Goal: Navigation & Orientation: Understand site structure

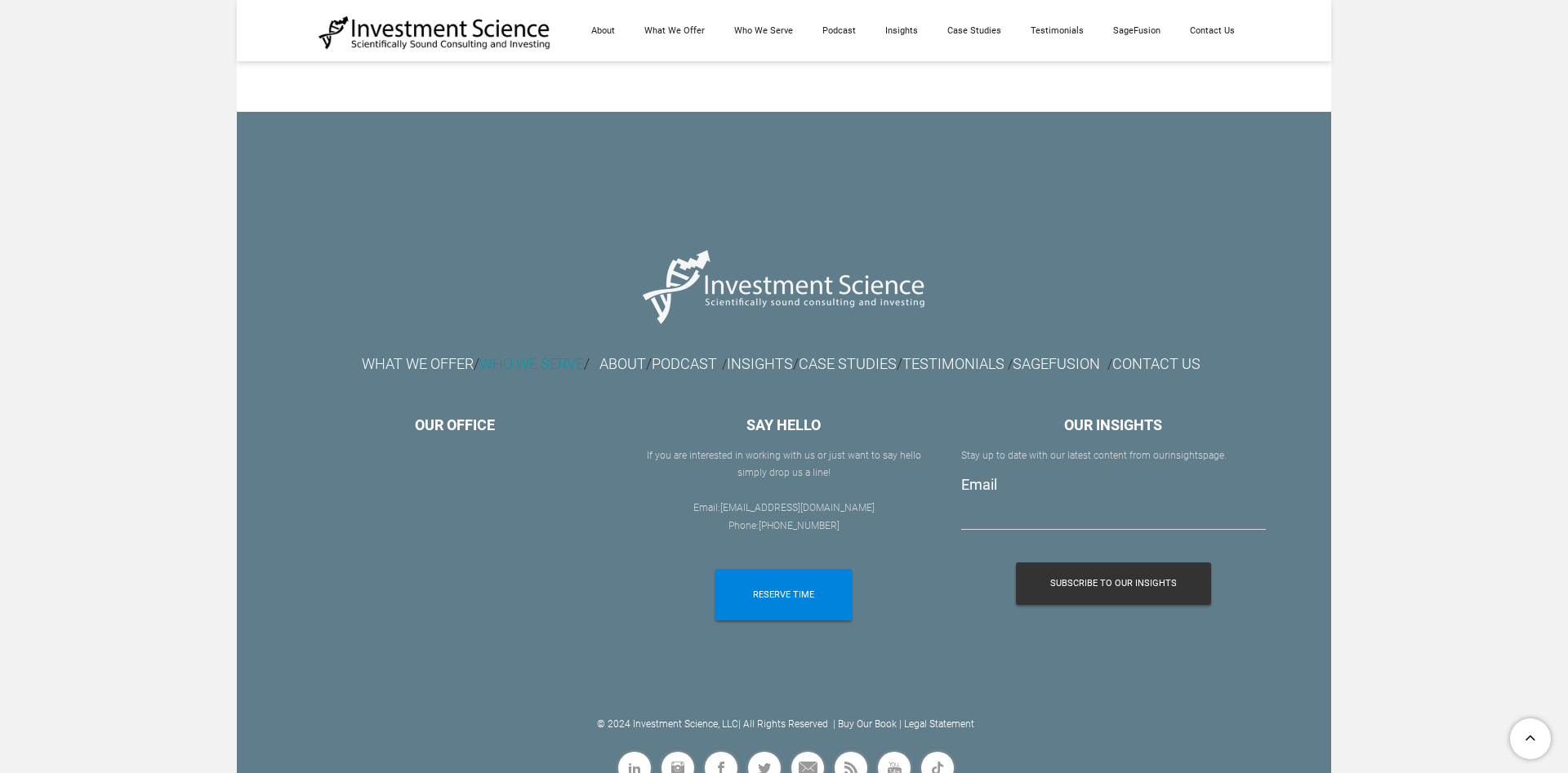
scroll to position [9241, 0]
click at [599, 372] on link "ABOUT" at bounding box center [622, 363] width 46 height 17
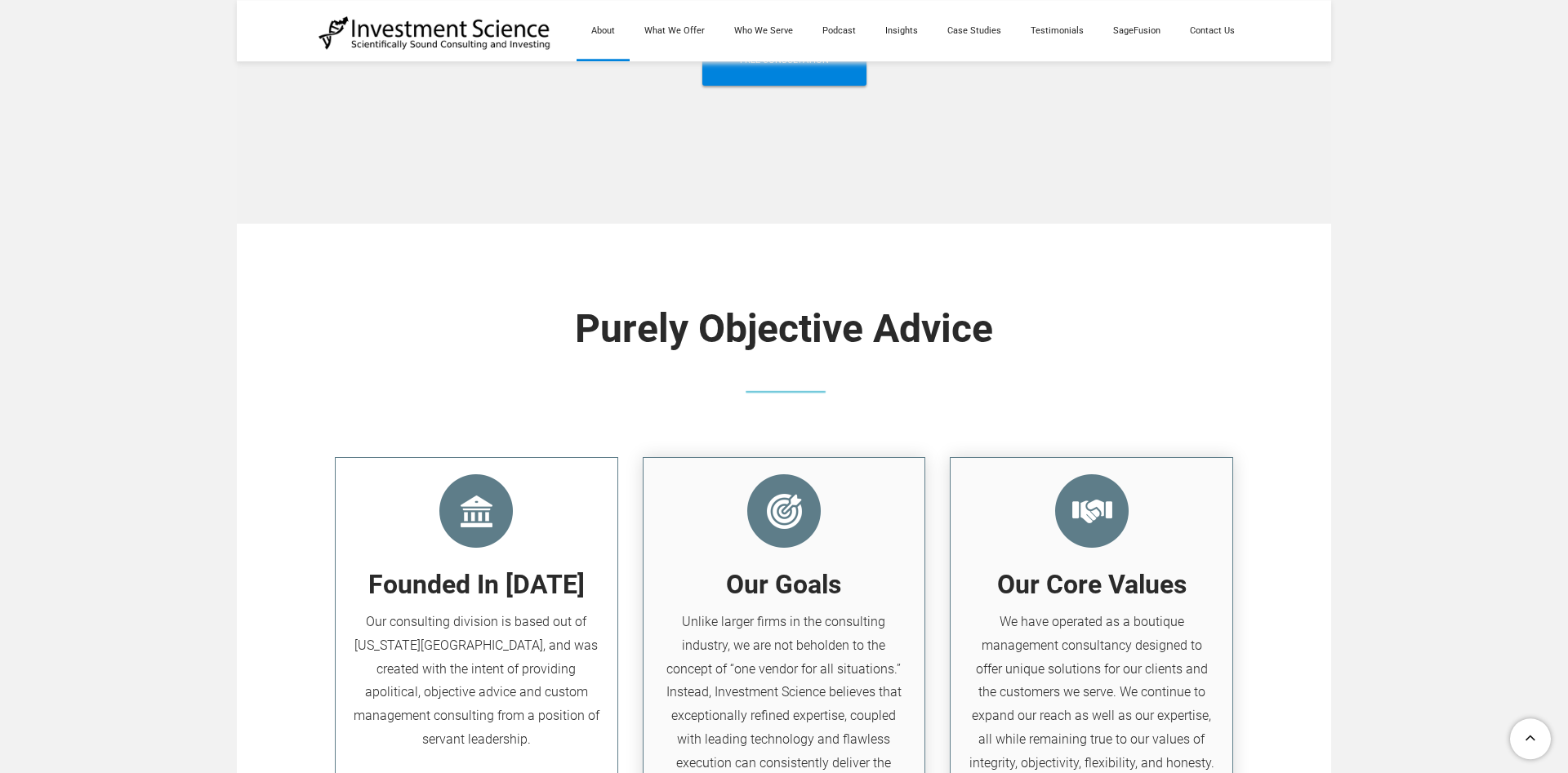
scroll to position [1582, 0]
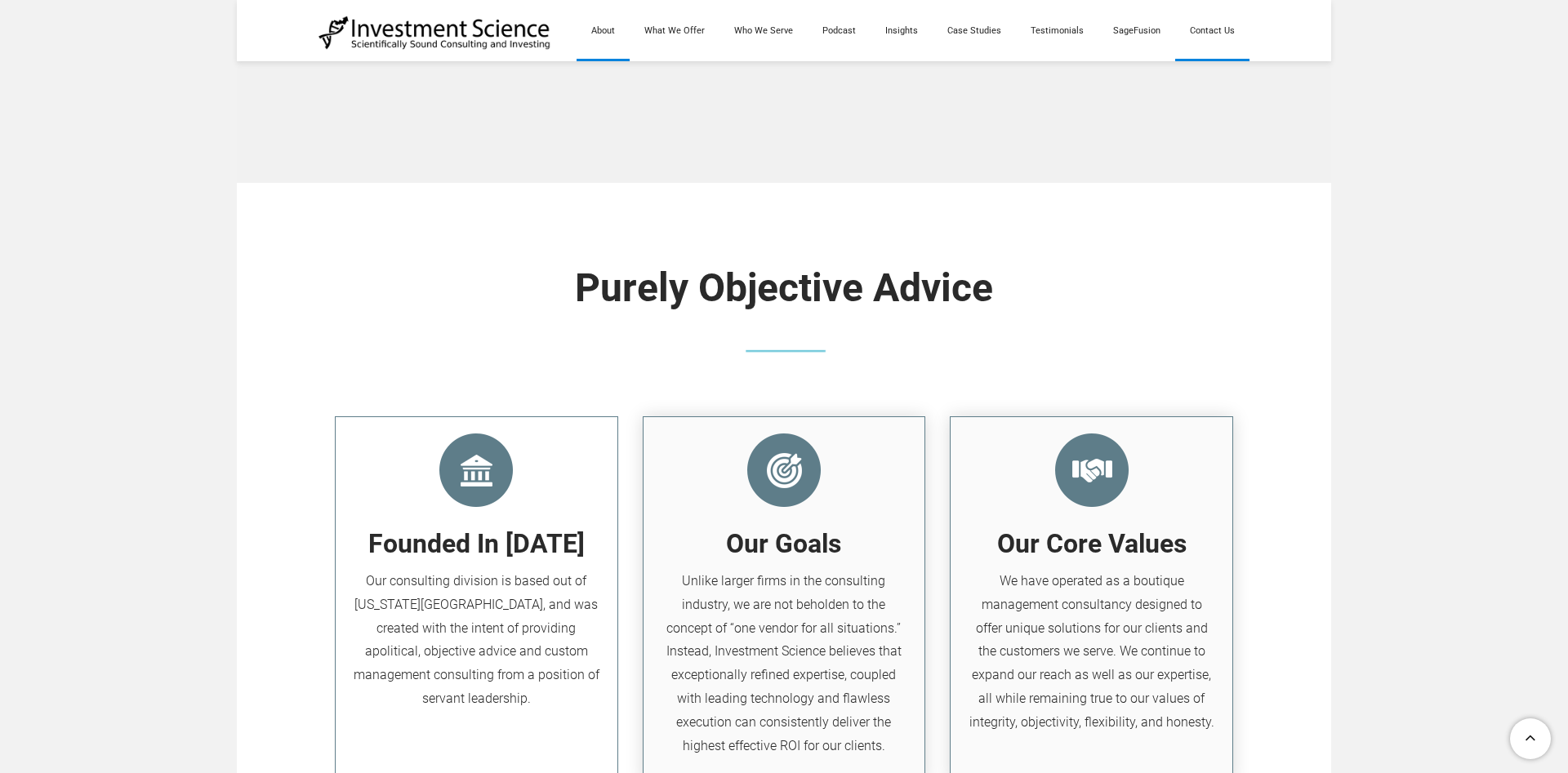
click at [1231, 34] on link "Contact Us" at bounding box center [1211, 30] width 74 height 61
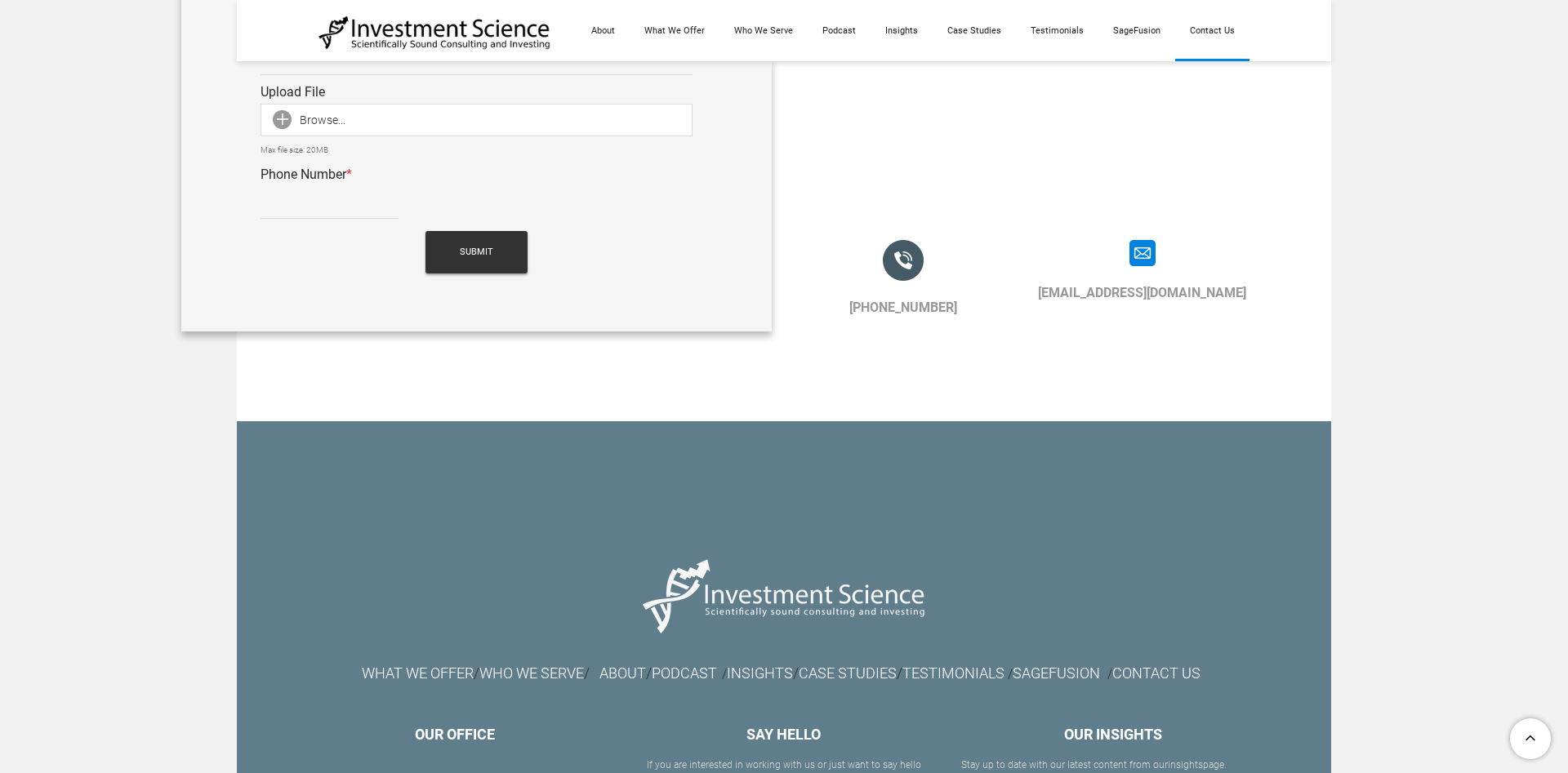
scroll to position [1681, 0]
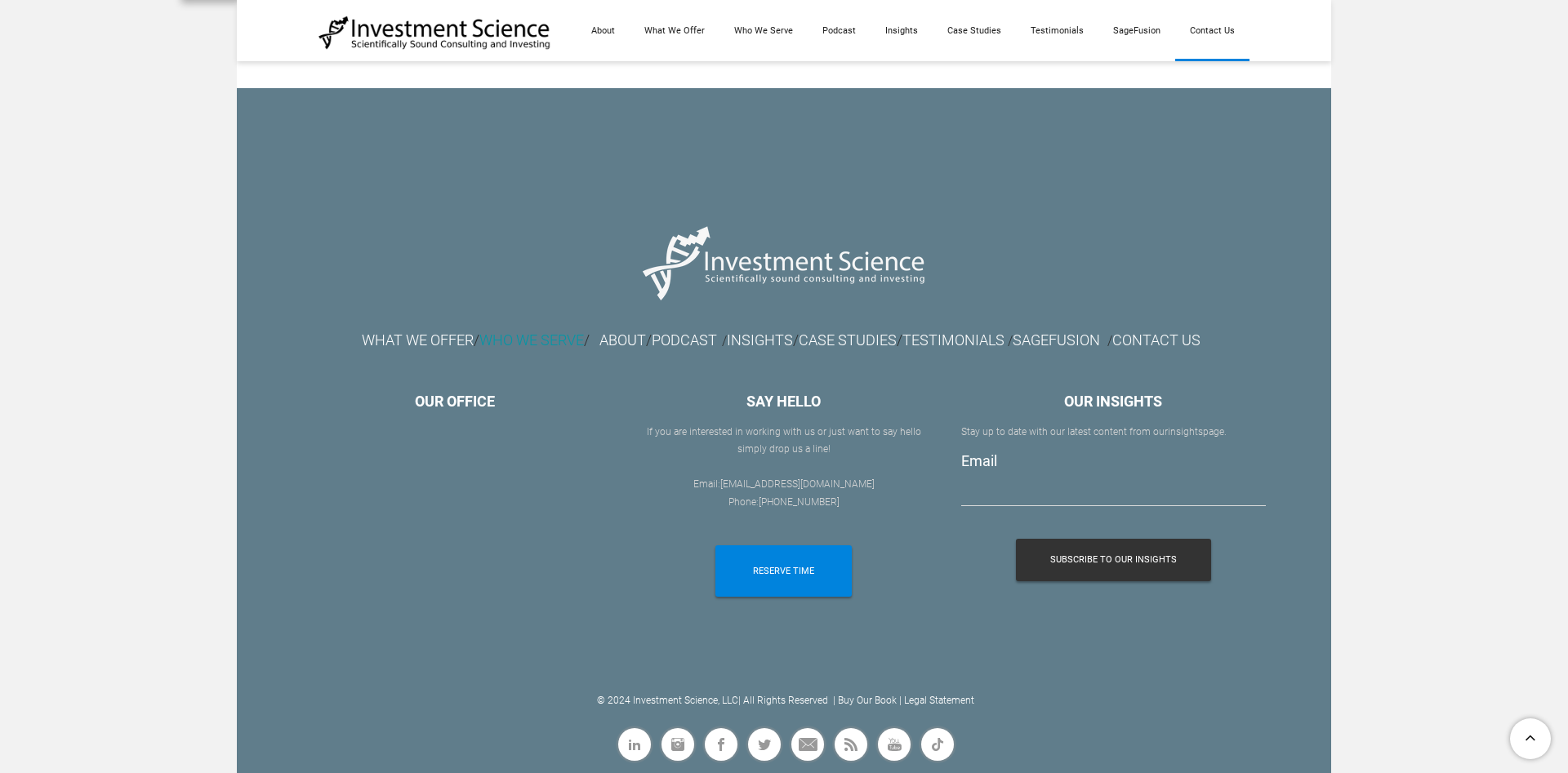
click at [485, 338] on font "WHO WE SERVE" at bounding box center [531, 340] width 105 height 17
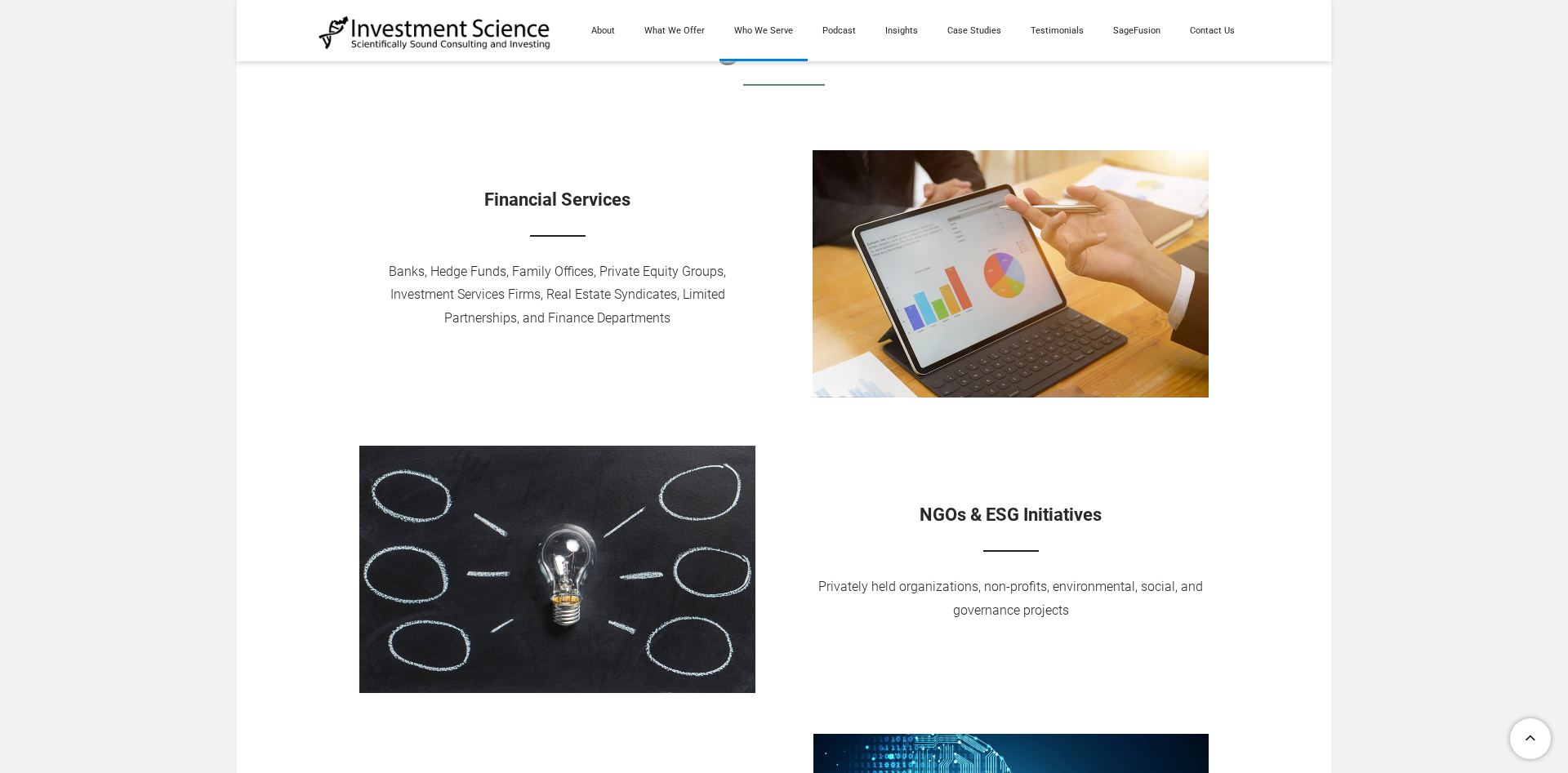
scroll to position [249, 0]
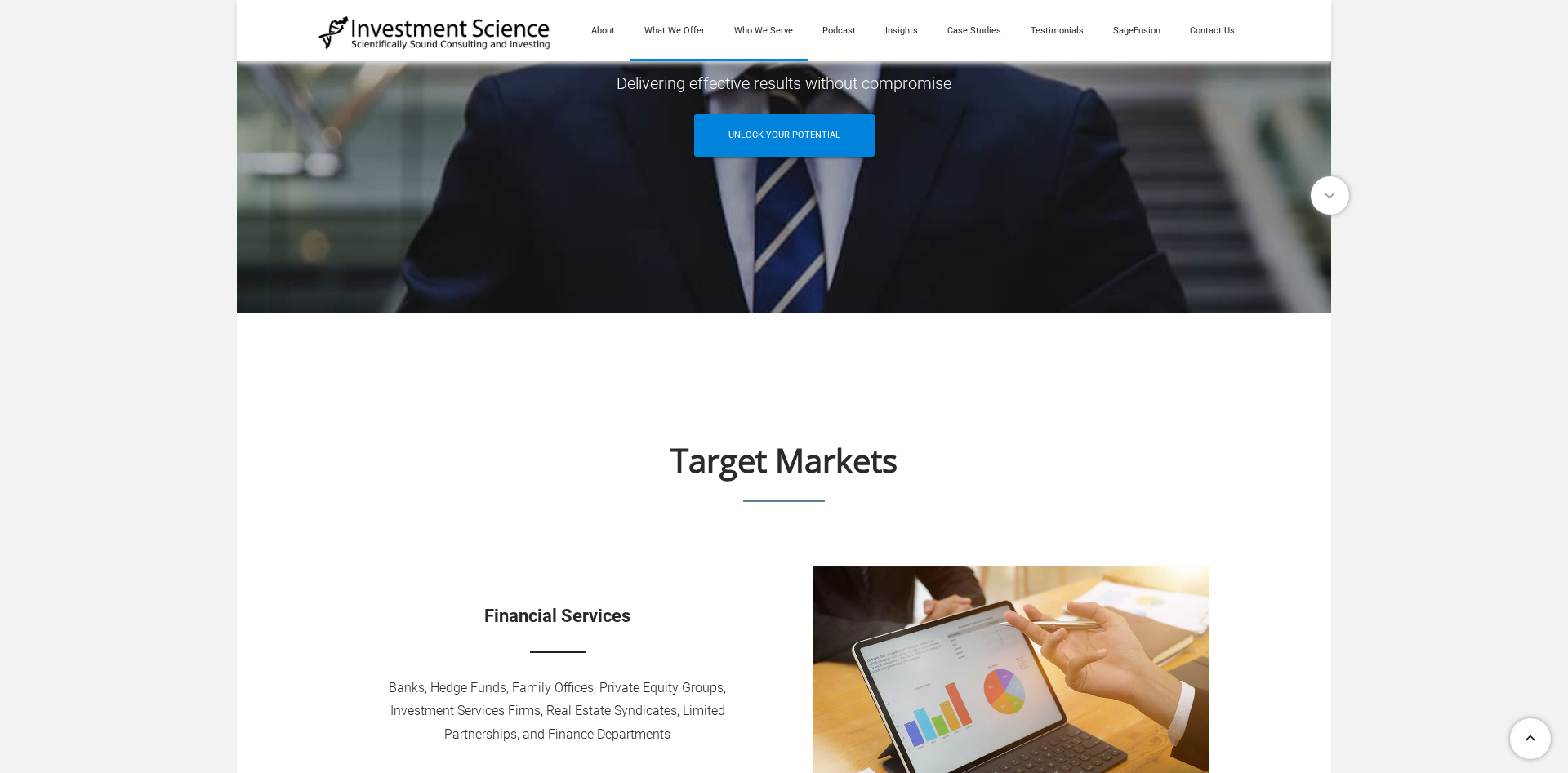
click at [695, 29] on link "What We Offer" at bounding box center [674, 30] width 89 height 61
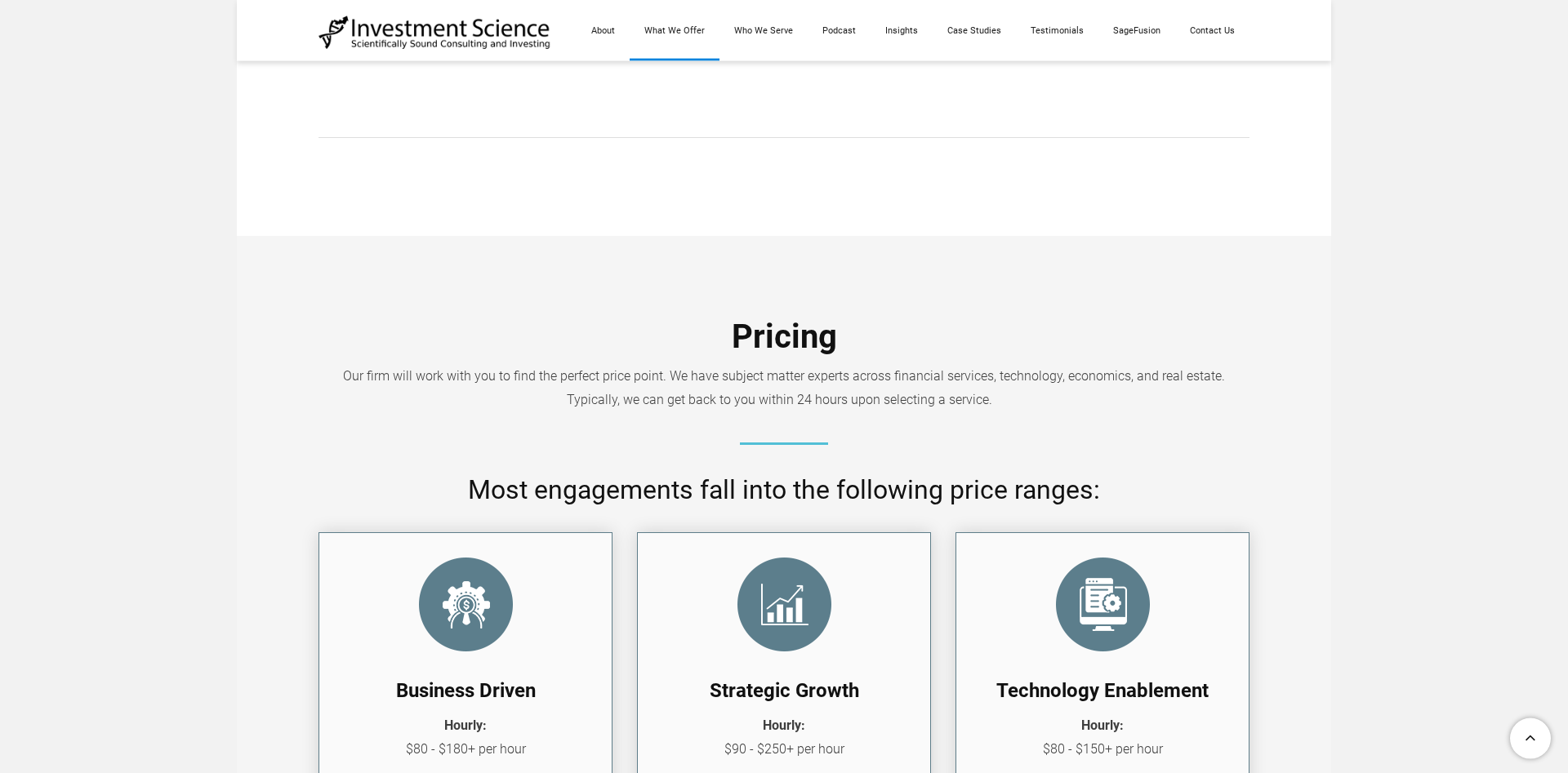
scroll to position [1416, 0]
